Goal: Go to known website: Access a specific website the user already knows

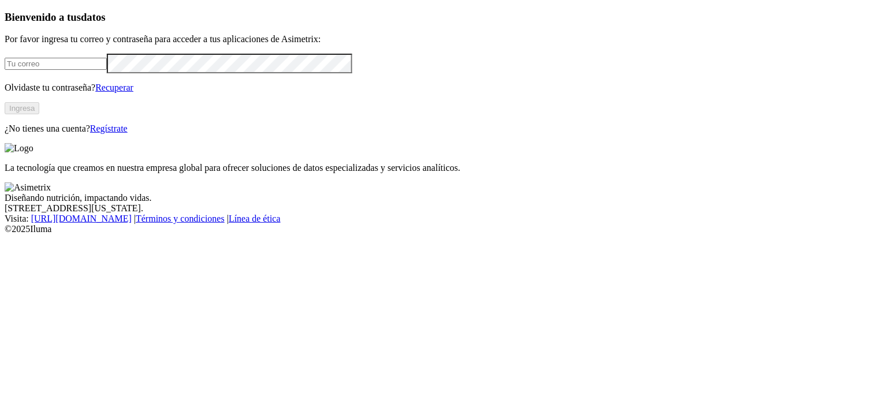
type input "[PERSON_NAME][EMAIL_ADDRESS][PERSON_NAME][DOMAIN_NAME]"
click at [39, 114] on button "Ingresa" at bounding box center [22, 108] width 35 height 12
